Goal: Information Seeking & Learning: Find specific fact

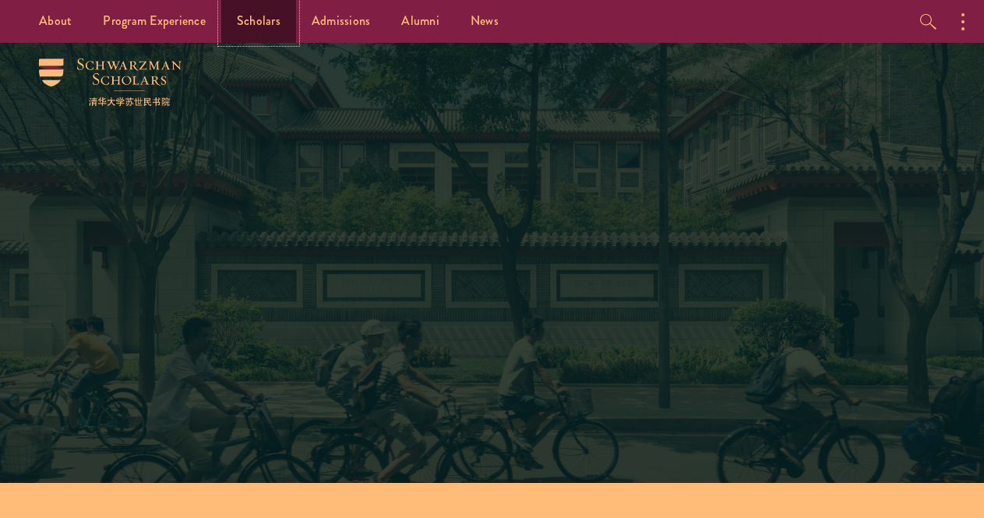
click at [256, 21] on link "Scholars" at bounding box center [258, 21] width 75 height 43
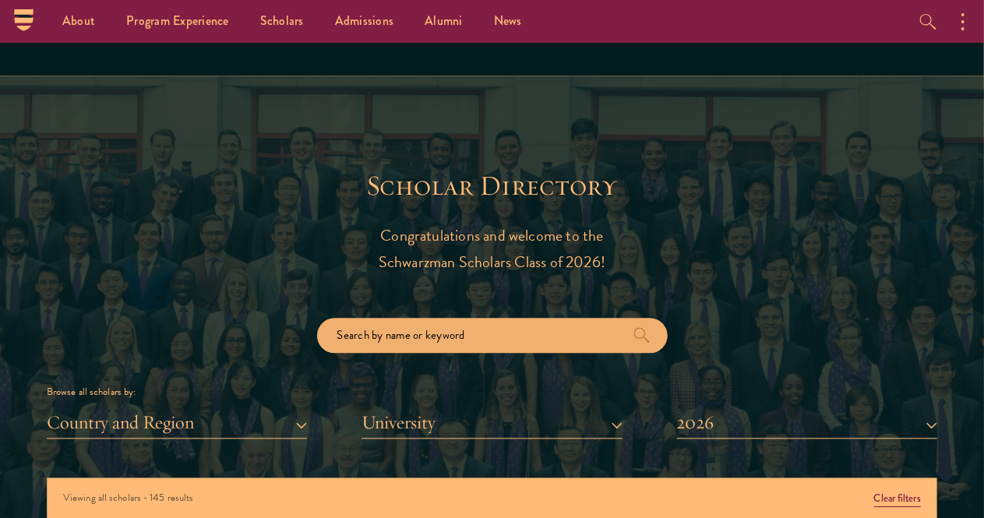
scroll to position [1555, 0]
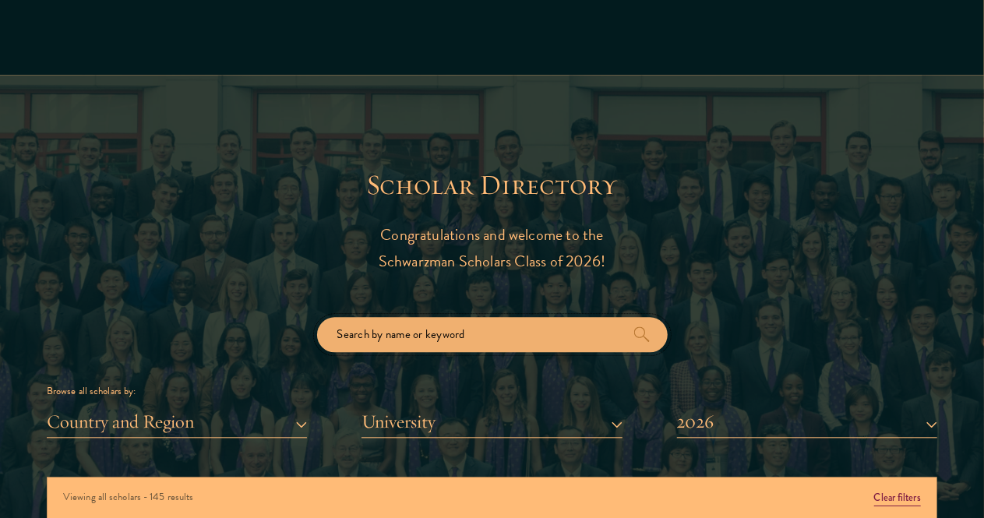
click at [489, 317] on input "search" at bounding box center [492, 334] width 351 height 35
click at [874, 489] on button "Clear filters" at bounding box center [897, 497] width 47 height 17
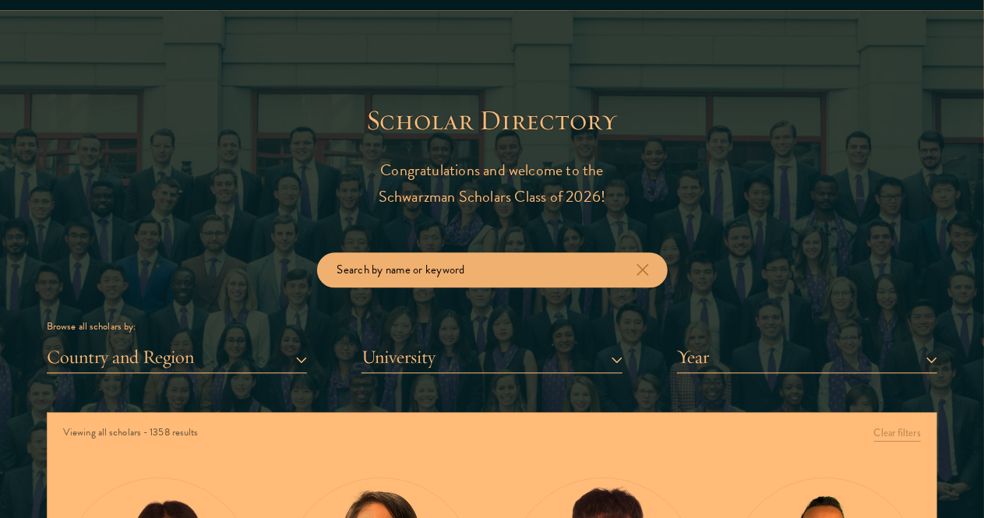
scroll to position [1621, 0]
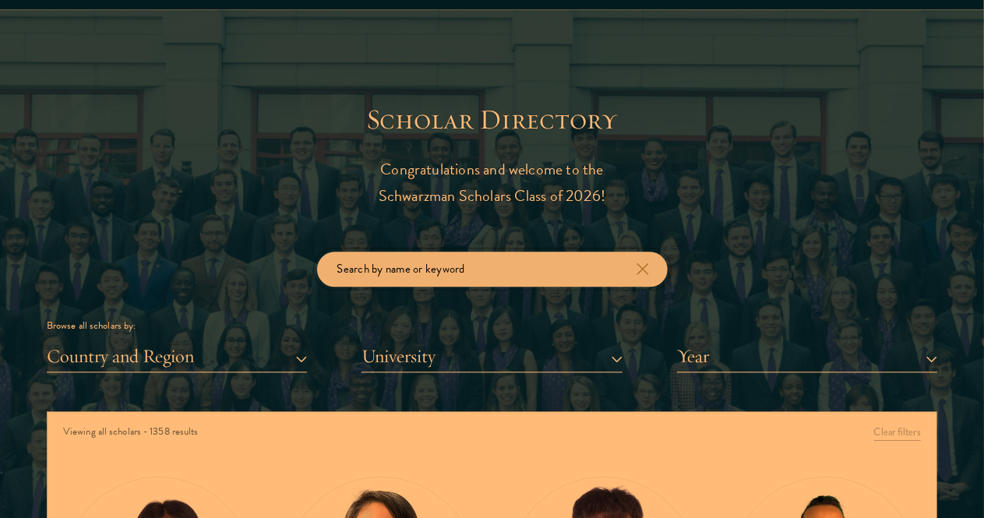
click at [558, 252] on input "search" at bounding box center [492, 269] width 351 height 35
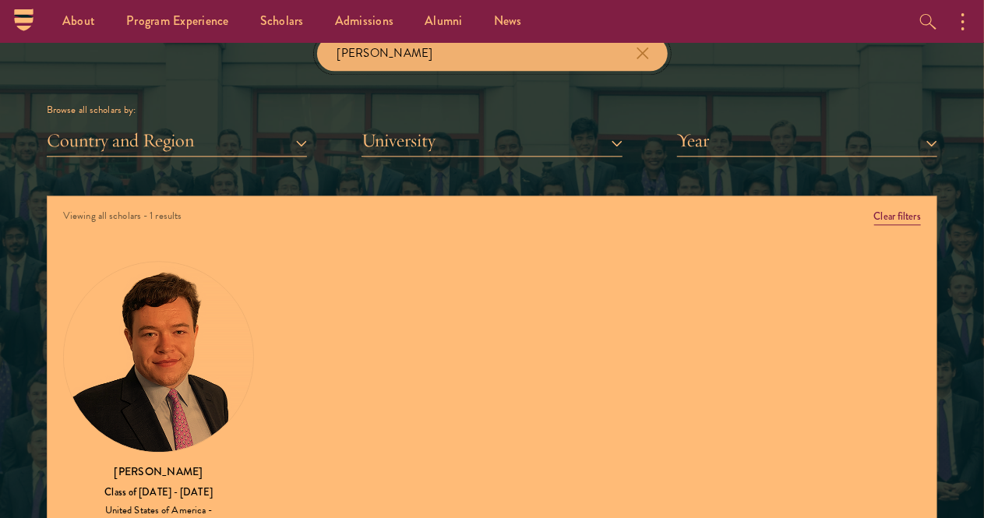
scroll to position [1836, 0]
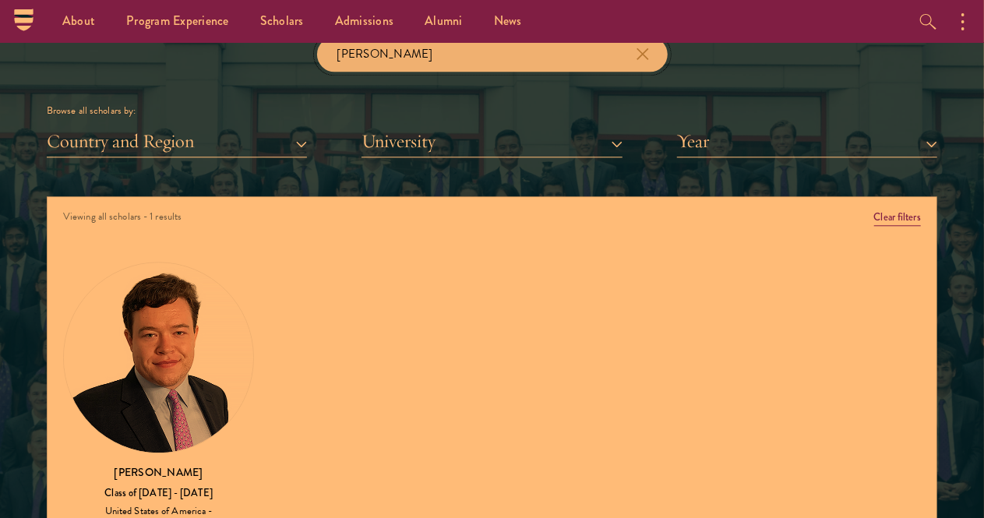
type input "[PERSON_NAME]"
click at [178, 314] on img at bounding box center [158, 357] width 189 height 189
click at [190, 464] on h3 "[PERSON_NAME]" at bounding box center [158, 472] width 191 height 16
